Goal: Task Accomplishment & Management: Manage account settings

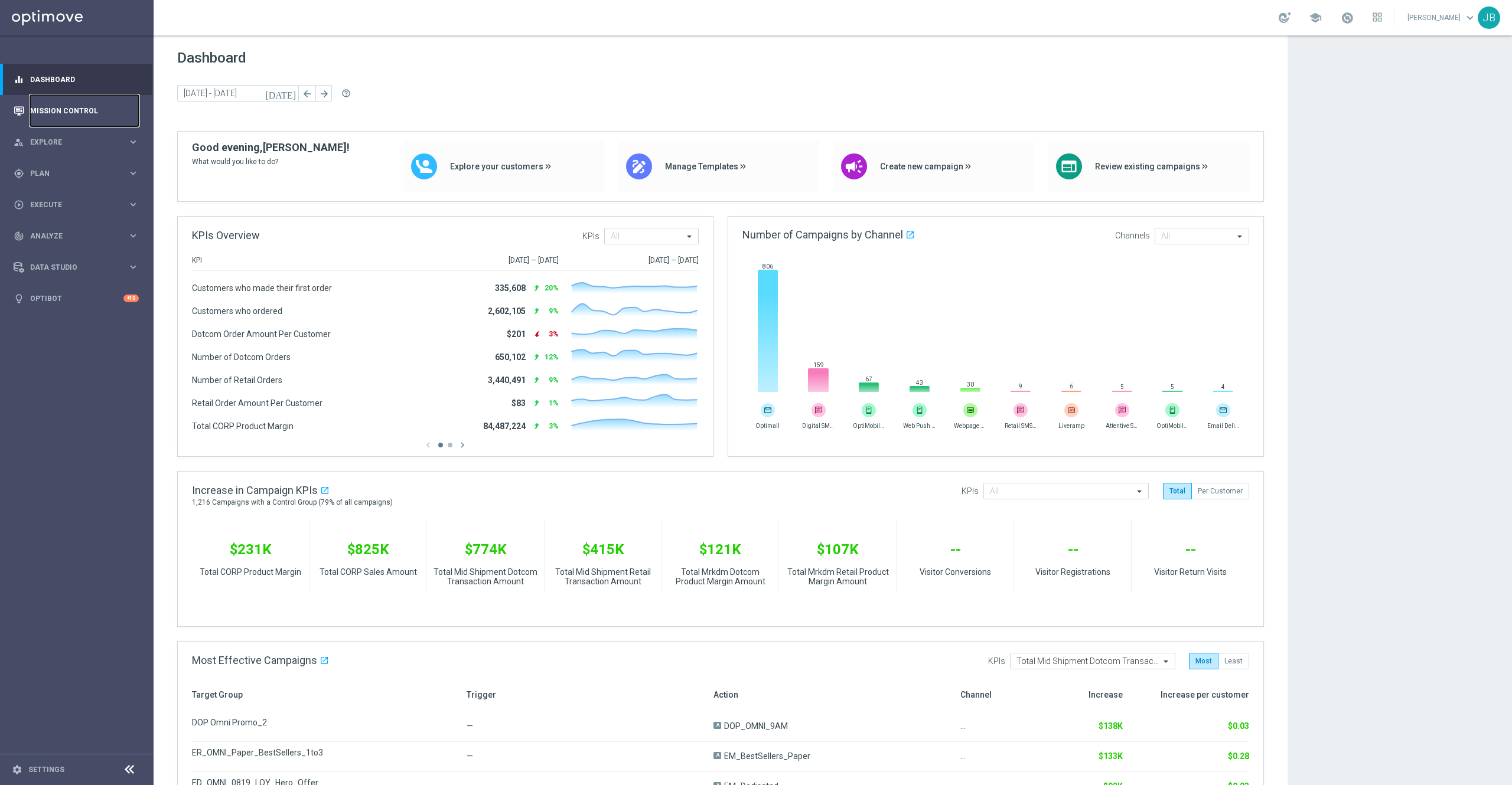
click at [85, 116] on link "Mission Control" at bounding box center [84, 110] width 109 height 31
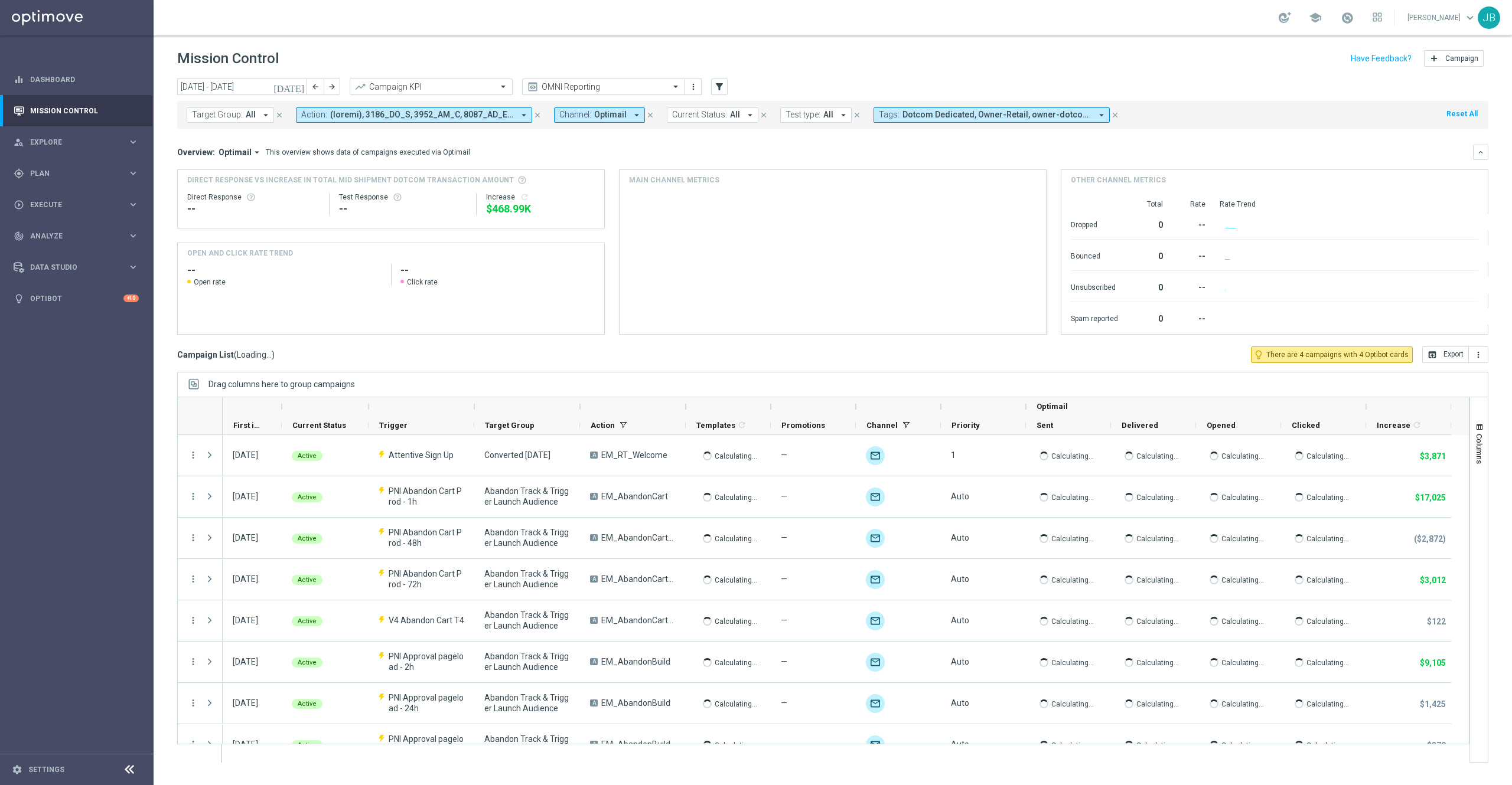
click at [300, 89] on icon "[DATE]" at bounding box center [289, 86] width 32 height 10
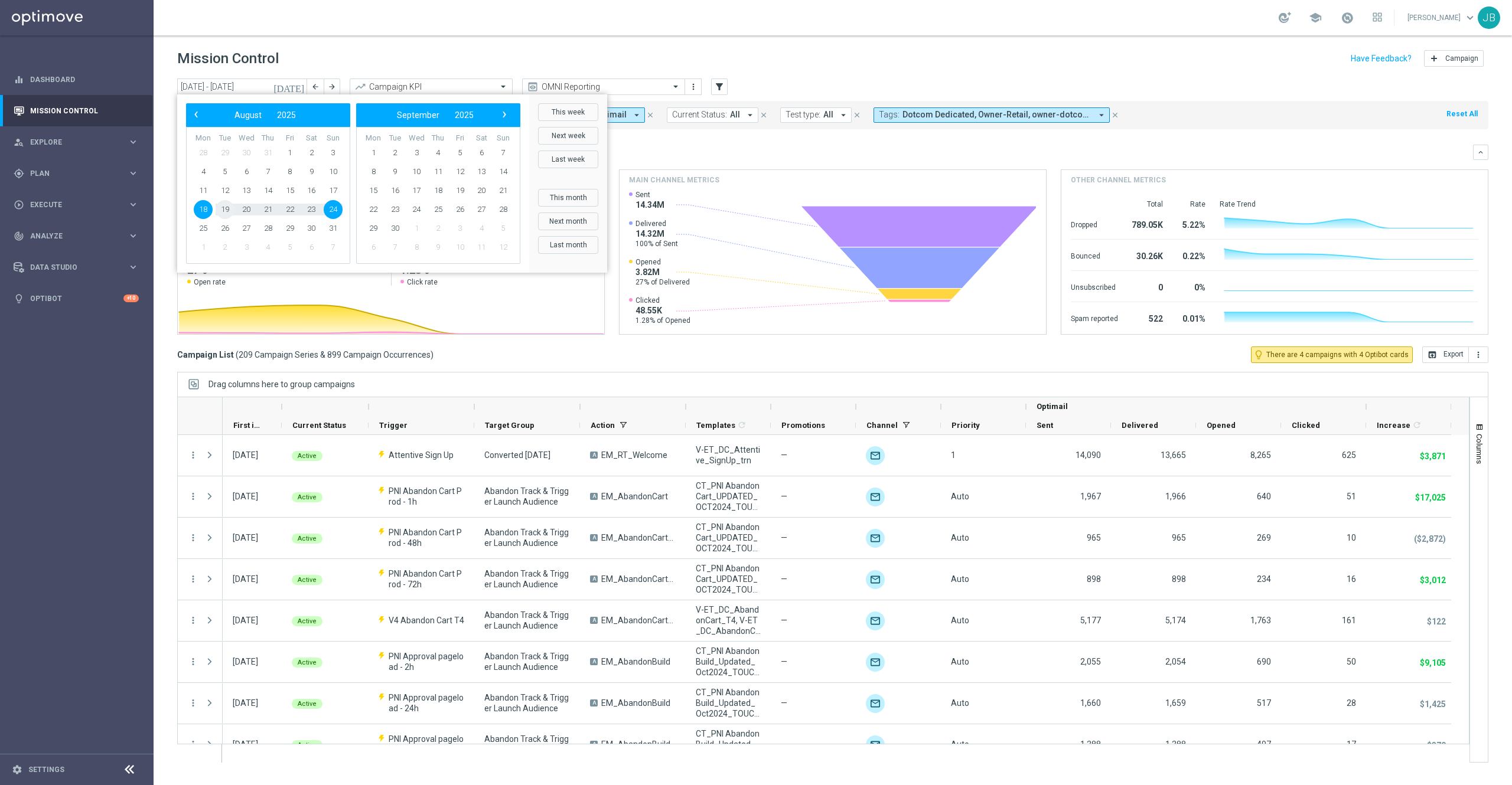
click at [222, 211] on span "19" at bounding box center [225, 209] width 19 height 19
click at [201, 113] on span "‹" at bounding box center [196, 114] width 15 height 15
click at [230, 152] on span "1" at bounding box center [225, 152] width 19 height 19
click at [267, 231] on span "31" at bounding box center [267, 228] width 19 height 19
type input "[DATE] - [DATE]"
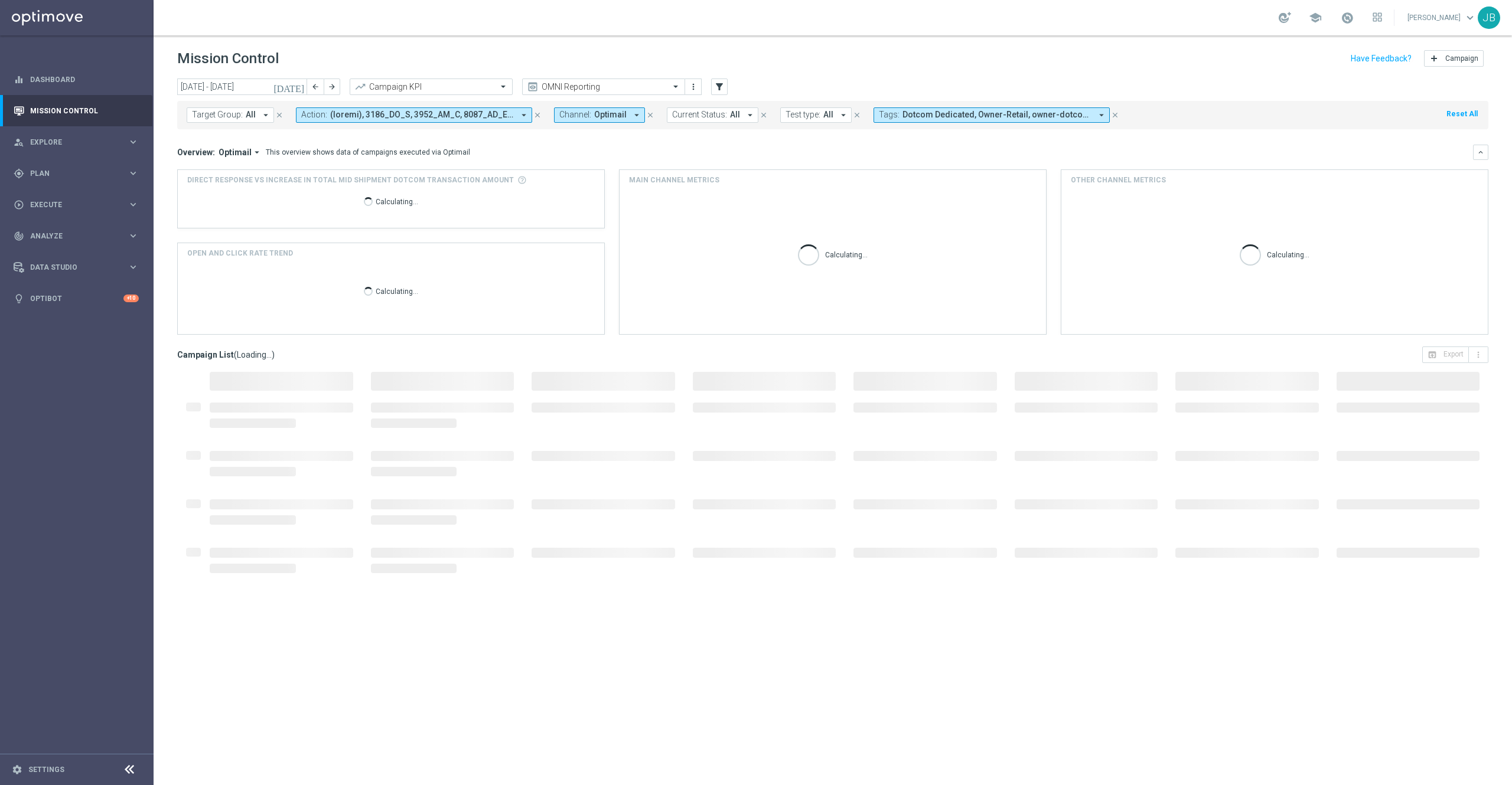
click at [232, 118] on span "Target Group:" at bounding box center [217, 114] width 51 height 10
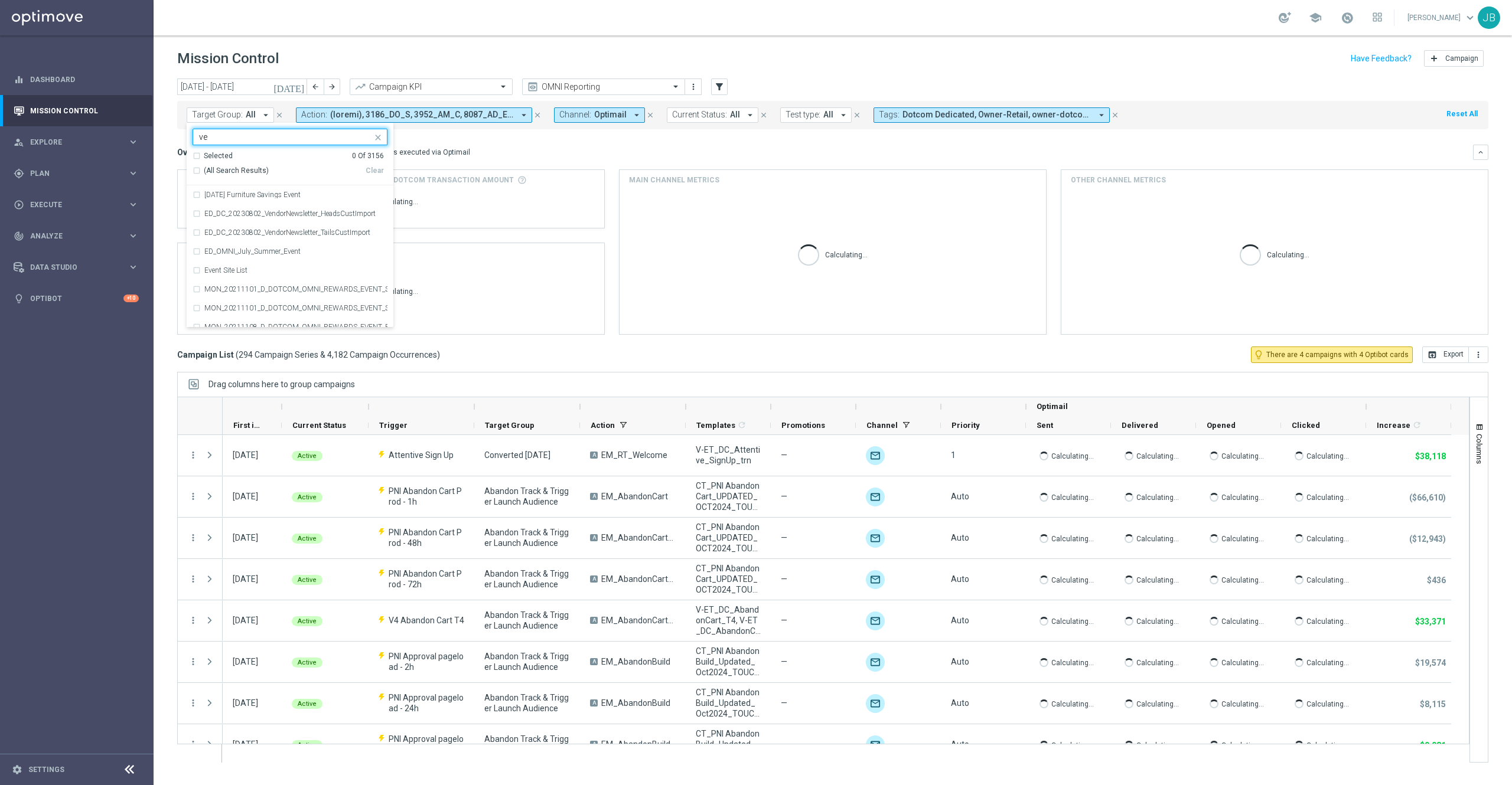
type input "v"
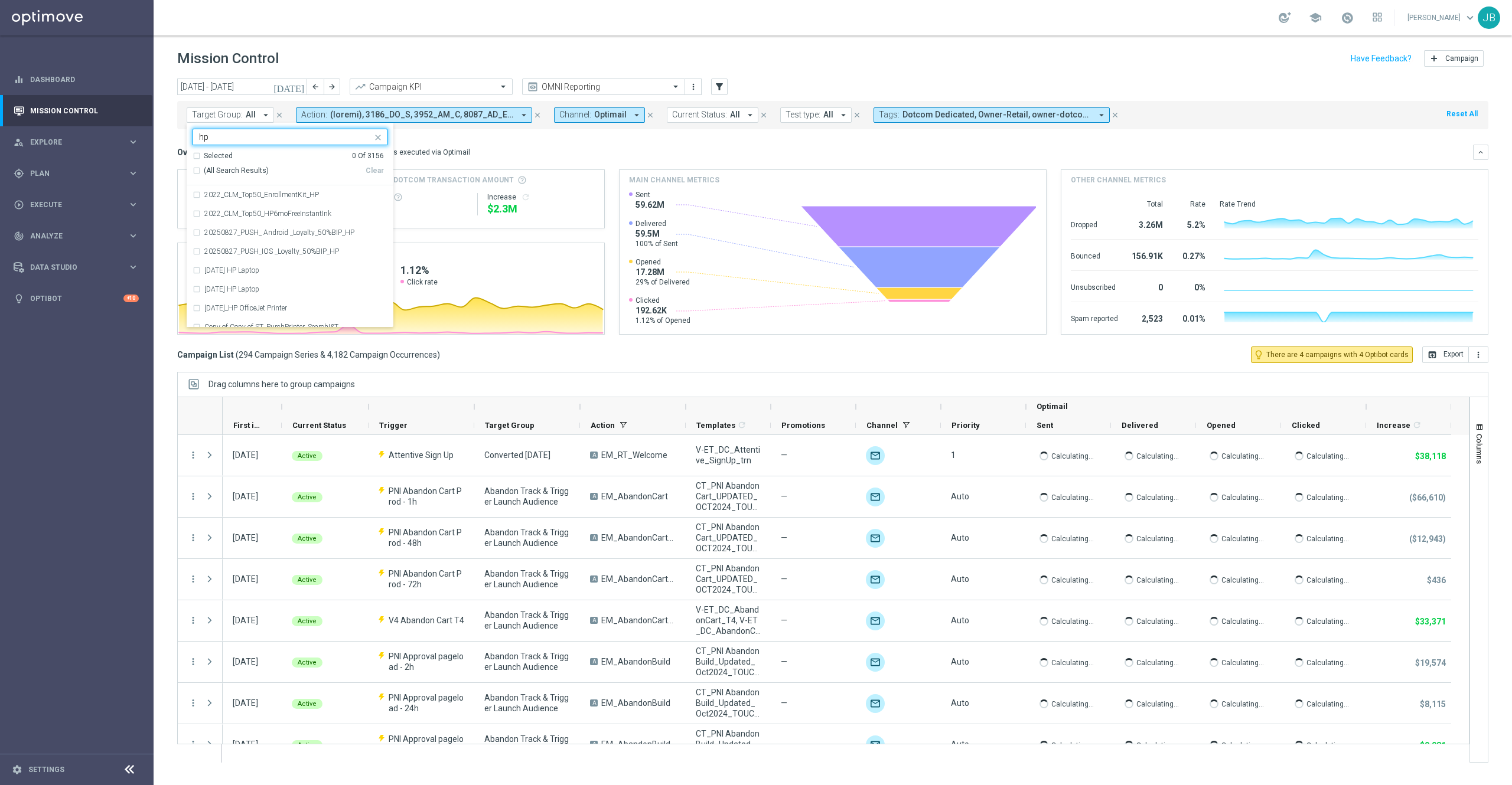
click at [196, 170] on div "(All Search Results)" at bounding box center [279, 171] width 173 height 10
type input "hp"
click at [561, 147] on div "Overview: Optimail arrow_drop_down This overview shows data of campaigns execut…" at bounding box center [825, 152] width 1296 height 10
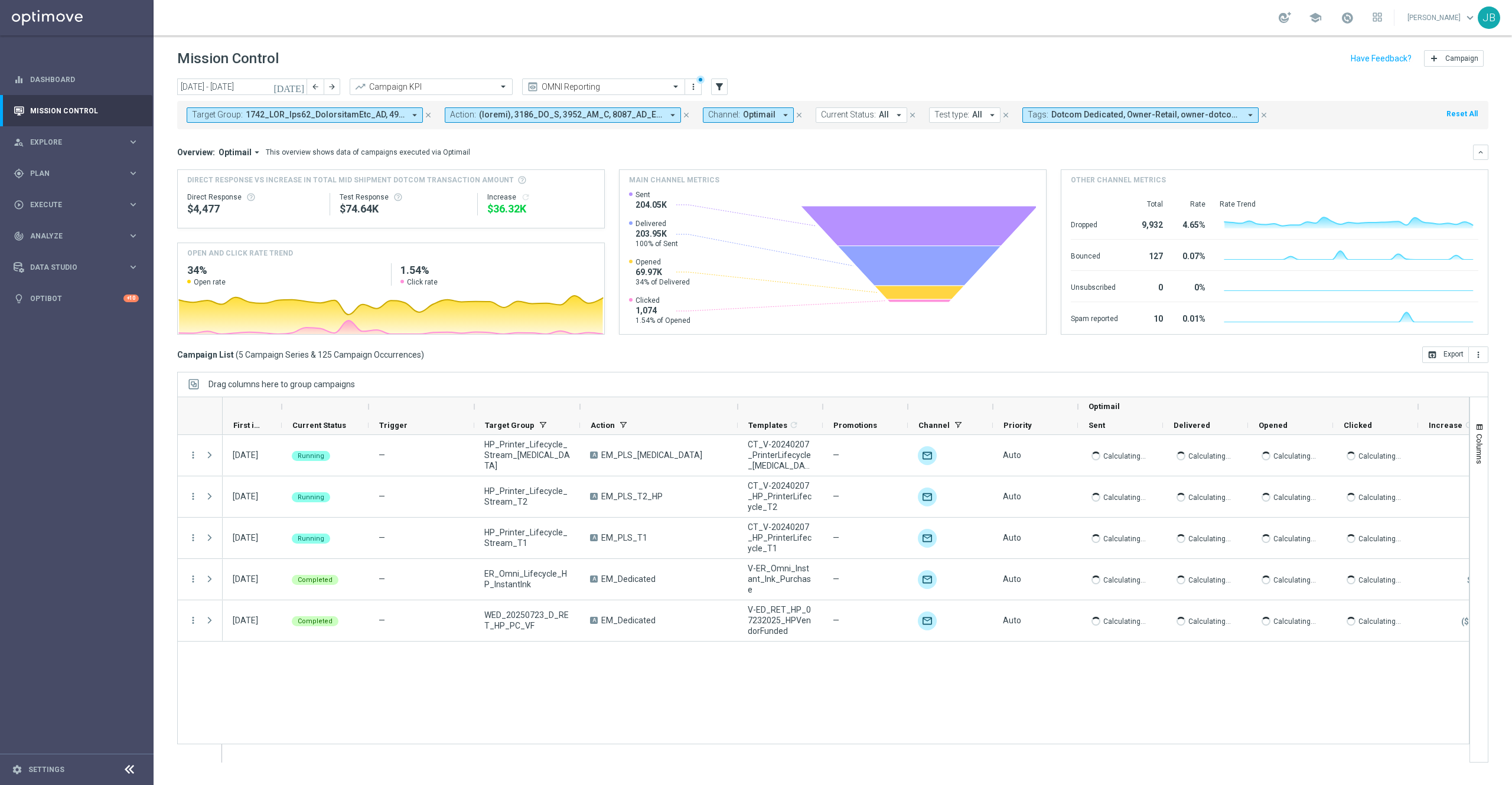
drag, startPoint x: 686, startPoint y: 408, endPoint x: 739, endPoint y: 410, distance: 53.0
click at [739, 410] on div at bounding box center [738, 406] width 5 height 19
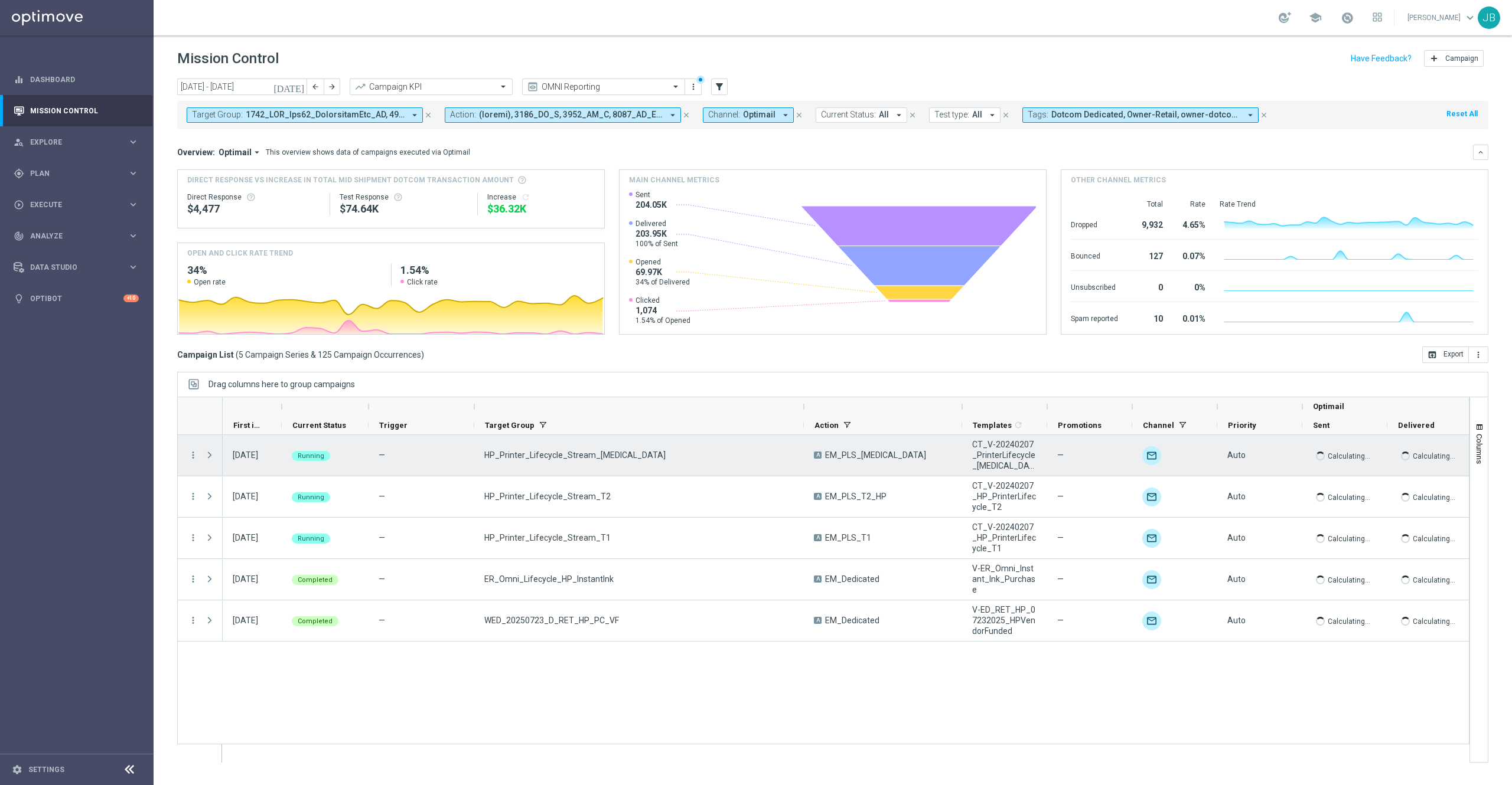
drag, startPoint x: 580, startPoint y: 408, endPoint x: 804, endPoint y: 455, distance: 228.9
click at [804, 455] on div at bounding box center [823, 580] width 1292 height 366
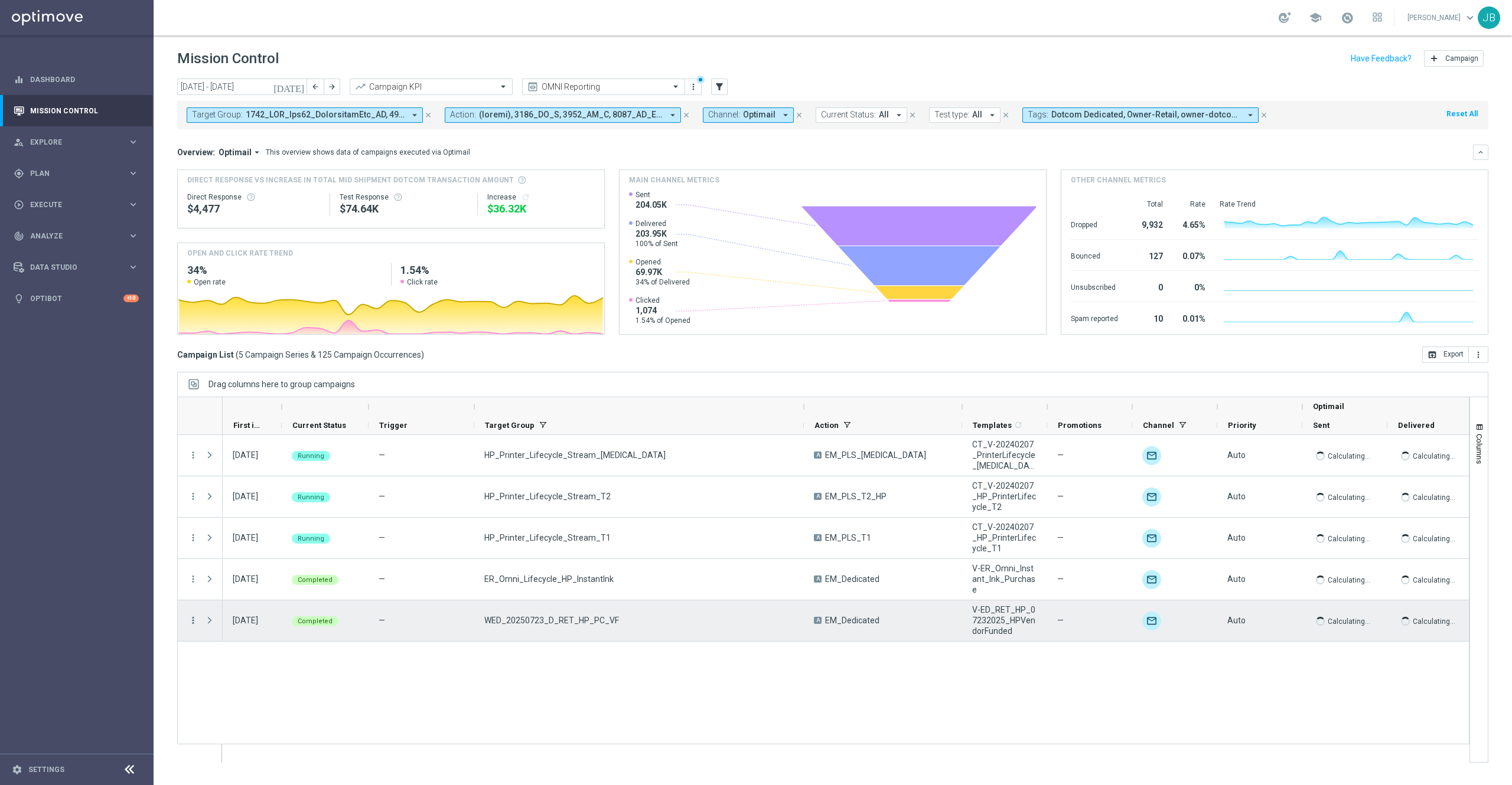
click at [194, 623] on icon "more_vert" at bounding box center [193, 620] width 10 height 10
click at [248, 628] on span "Campaign Details" at bounding box center [246, 629] width 60 height 8
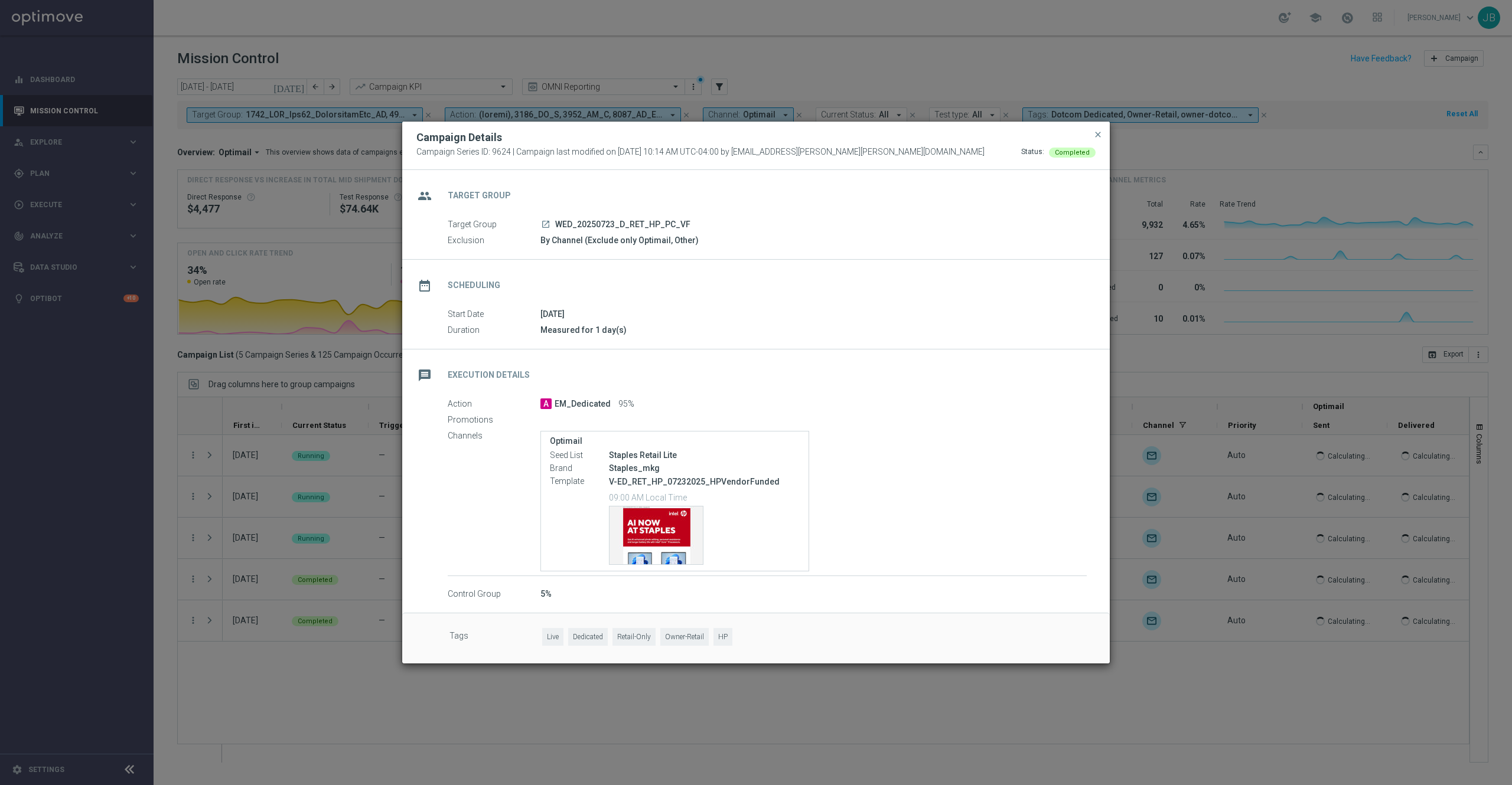
click at [545, 220] on icon "launch" at bounding box center [546, 225] width 10 height 10
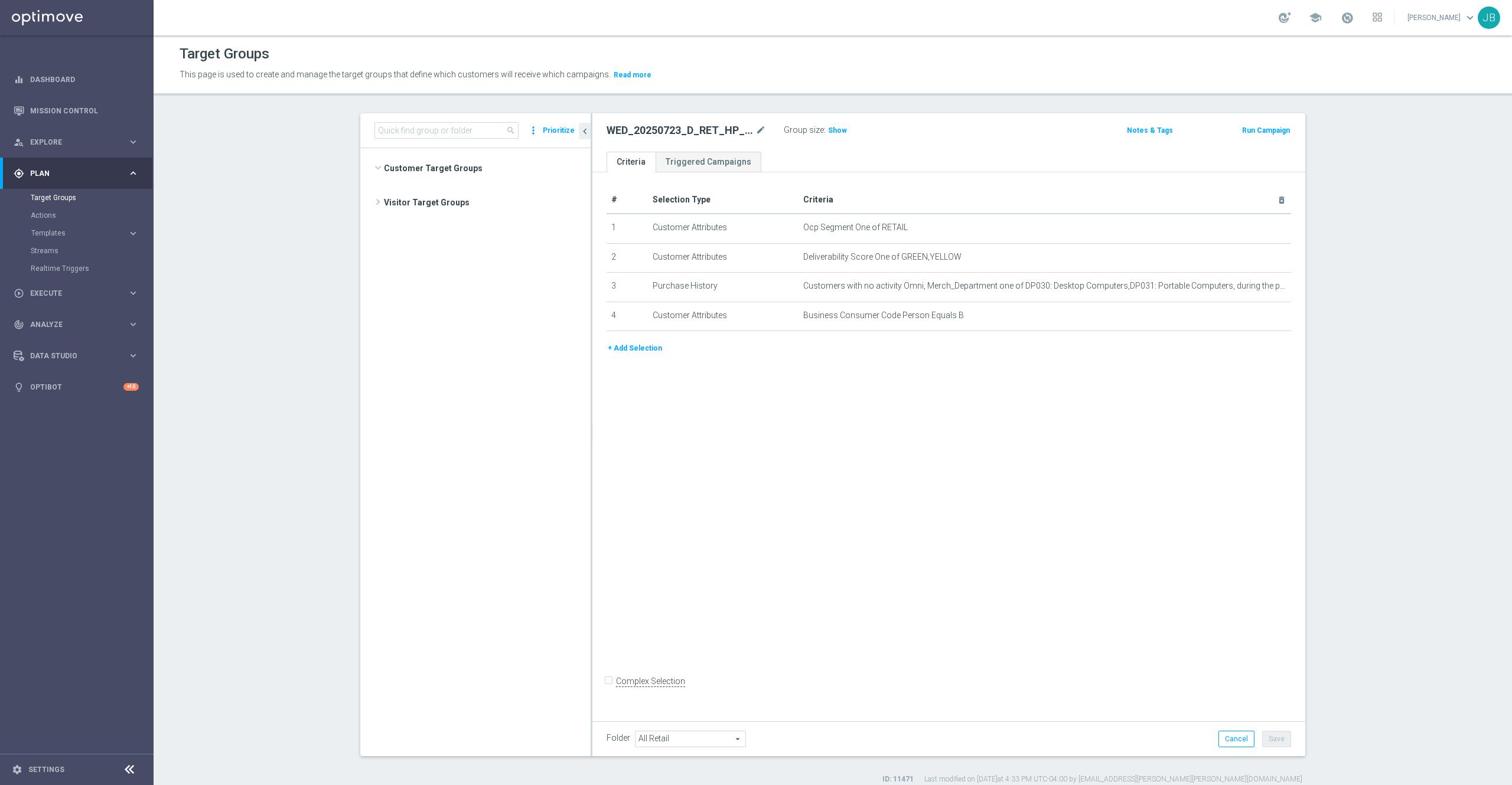
scroll to position [1092, 0]
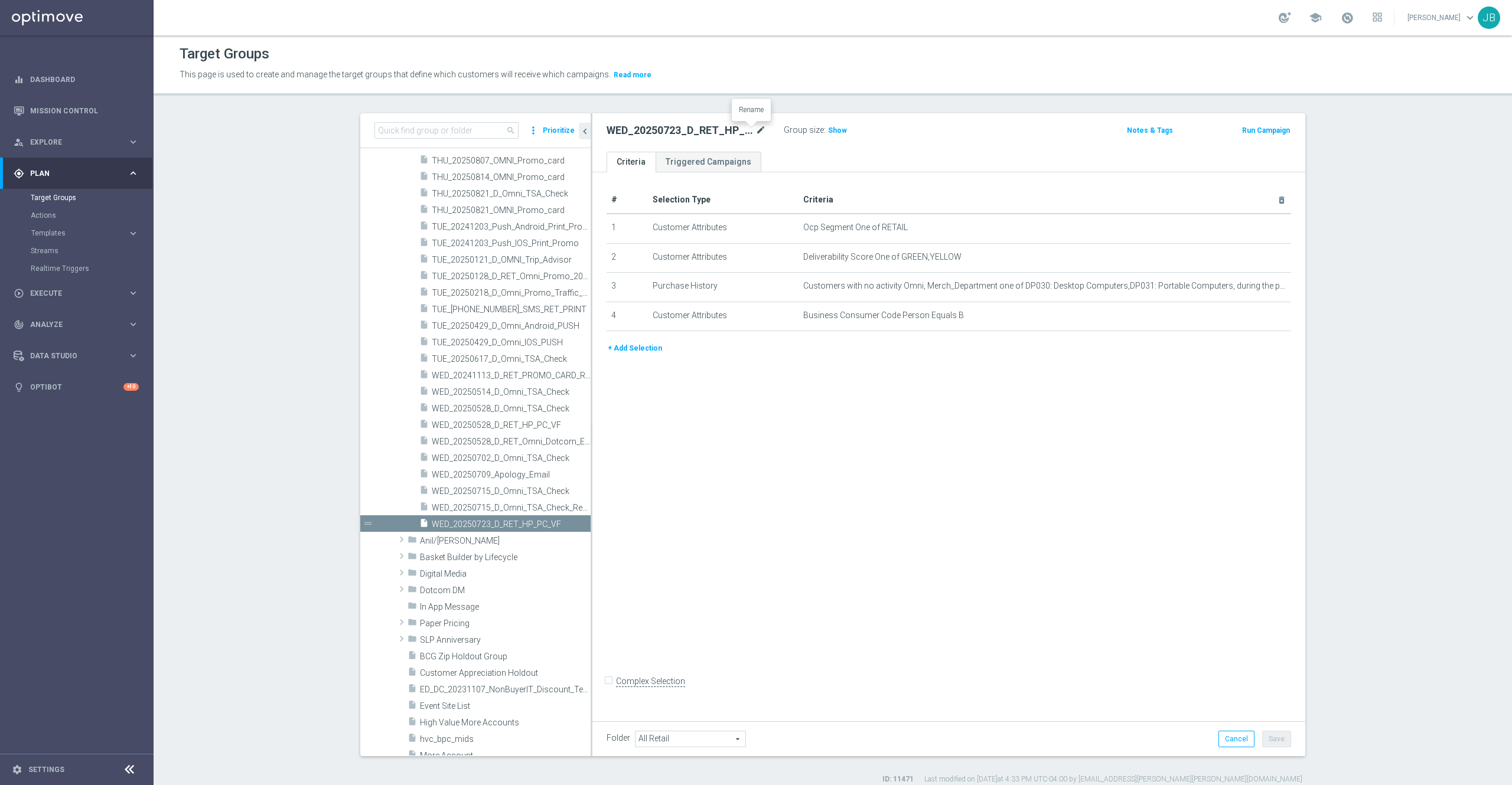
click at [756, 134] on icon "mode_edit" at bounding box center [760, 130] width 10 height 14
click at [1017, 427] on div "# Selection Type Criteria delete_forever 1 Customer Attributes Ocp Segment One …" at bounding box center [948, 444] width 713 height 543
click at [1248, 287] on icon "mode_edit" at bounding box center [1253, 287] width 10 height 10
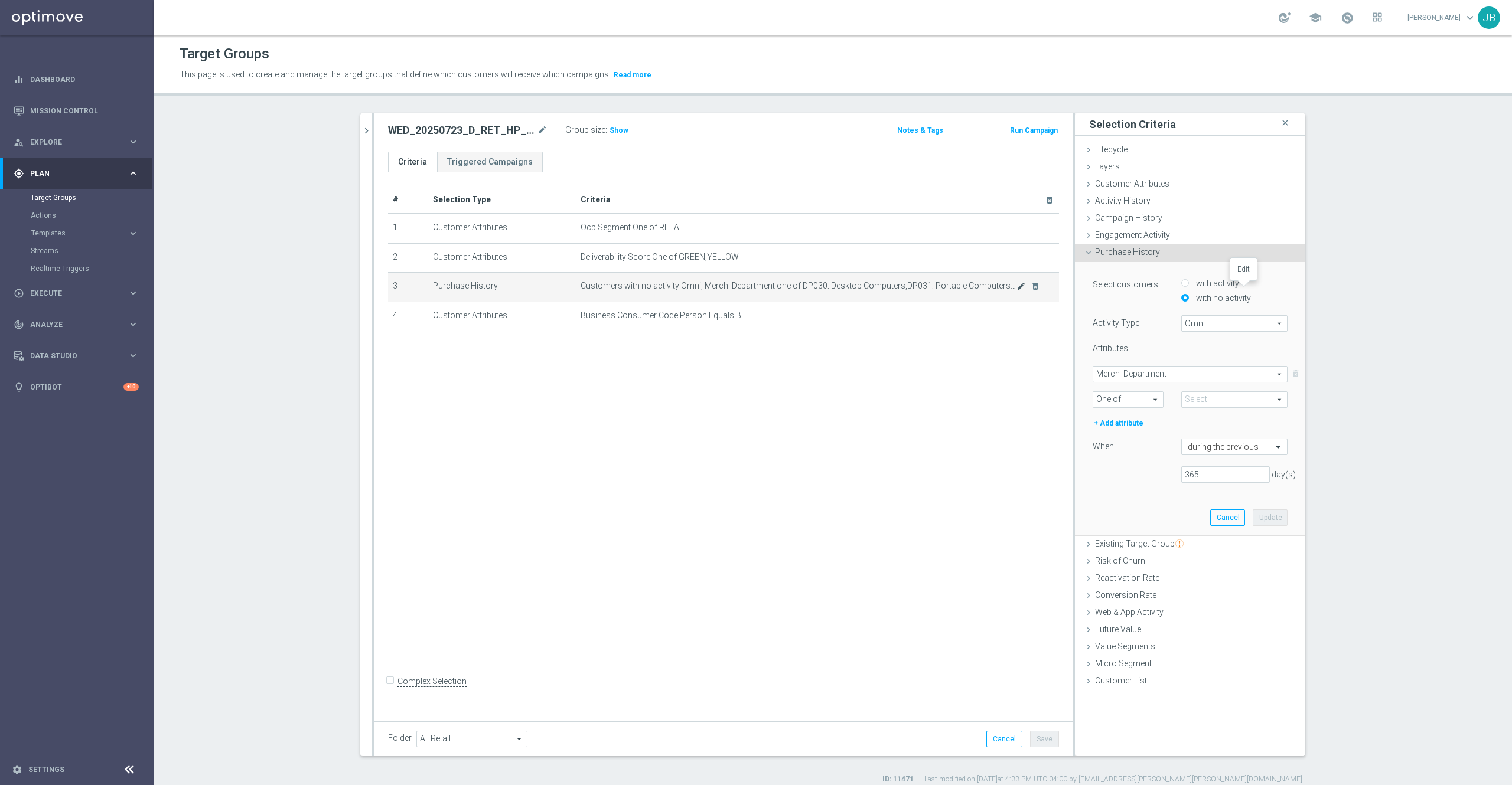
type input "Selected 2 of 91"
click at [536, 134] on icon "mode_edit" at bounding box center [541, 130] width 10 height 14
click at [686, 430] on div "# Selection Type Criteria delete_forever 1 Customer Attributes Ocp Segment One …" at bounding box center [723, 444] width 699 height 543
click at [1225, 397] on span at bounding box center [1234, 399] width 106 height 15
click at [1186, 423] on input "Show Selected" at bounding box center [1190, 426] width 8 height 8
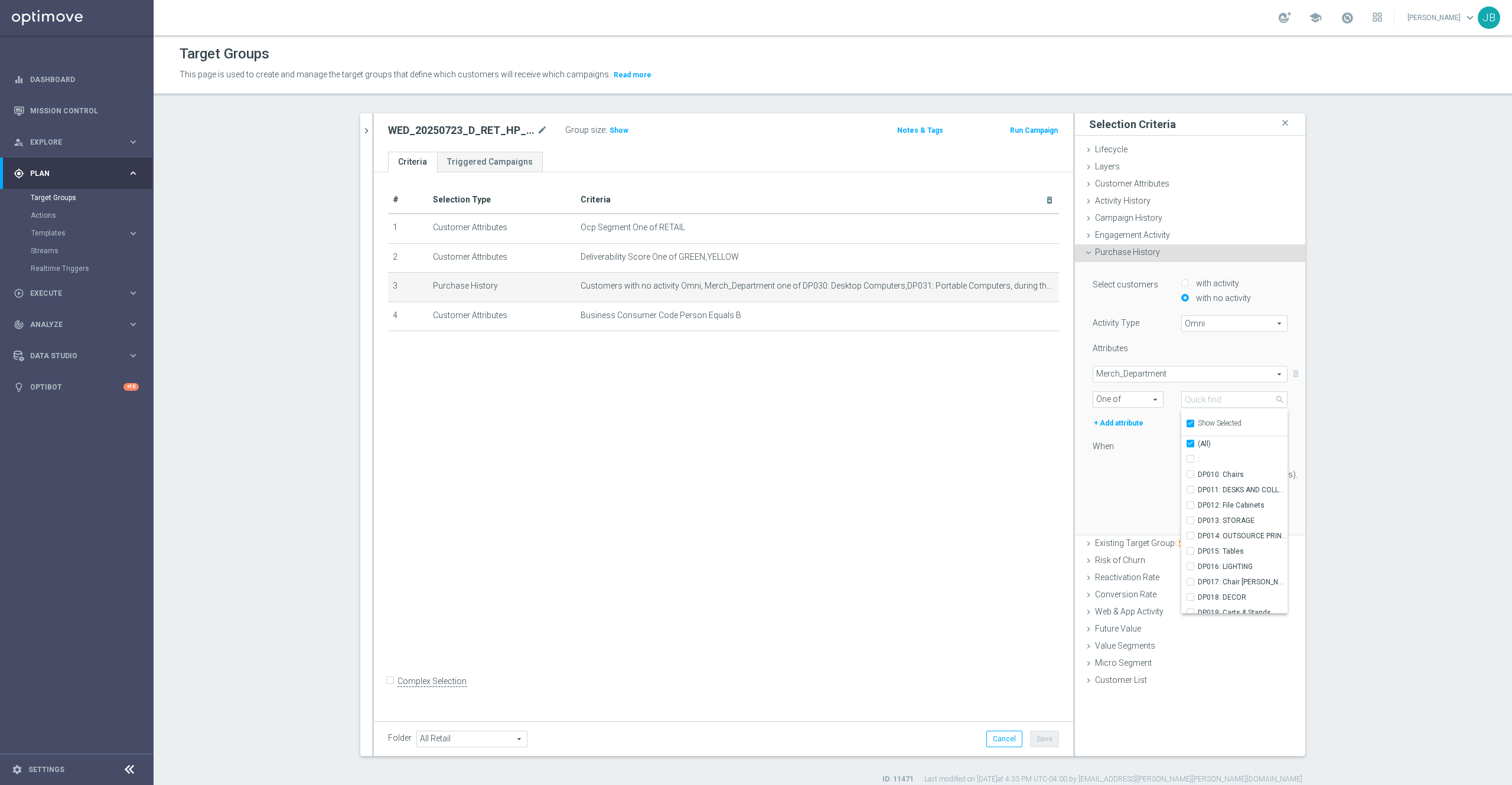
checkbox input "true"
click at [1332, 446] on section "search more_vert Prioritize Customer Target Groups library_add create_new_folder" at bounding box center [833, 449] width 1358 height 671
click at [610, 132] on span "Show" at bounding box center [619, 130] width 19 height 8
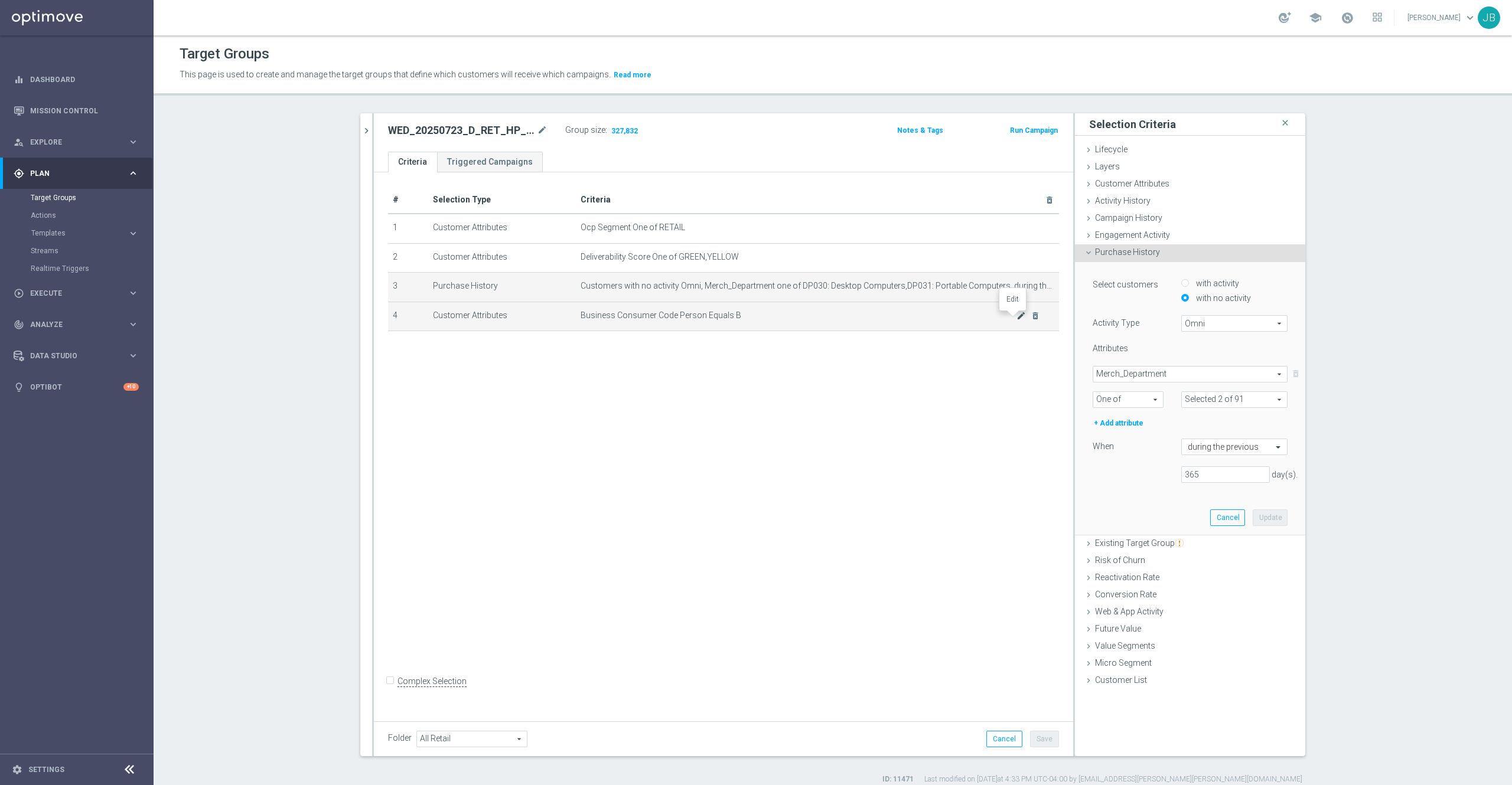
click at [1017, 320] on icon "mode_edit" at bounding box center [1021, 316] width 10 height 10
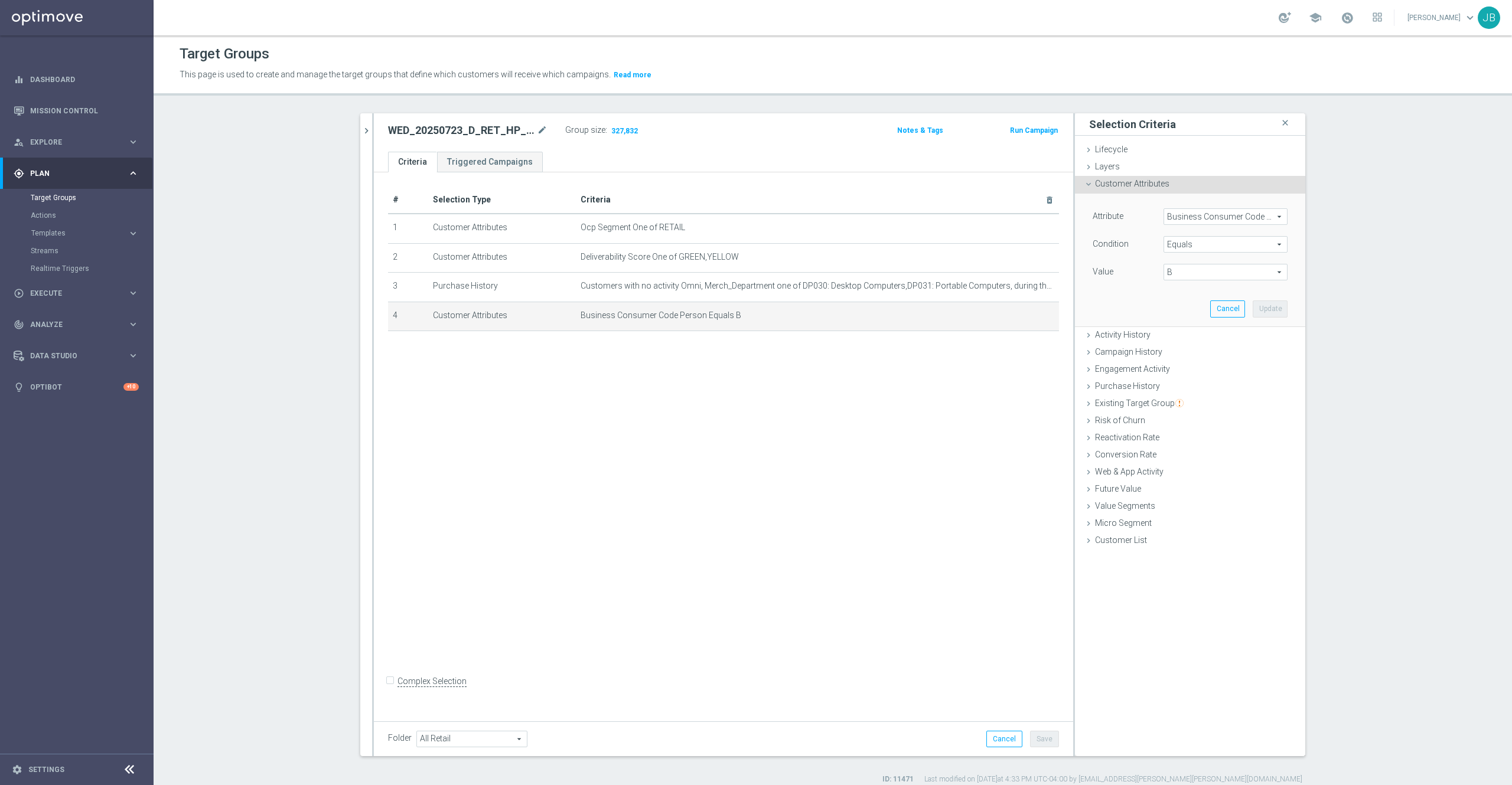
click at [1213, 279] on span "B" at bounding box center [1225, 271] width 123 height 15
click at [1368, 290] on section "search more_vert Prioritize Customer Target Groups library_add create_new_folder" at bounding box center [833, 449] width 1358 height 671
click at [536, 132] on icon "mode_edit" at bounding box center [541, 130] width 10 height 14
